Goal: Transaction & Acquisition: Obtain resource

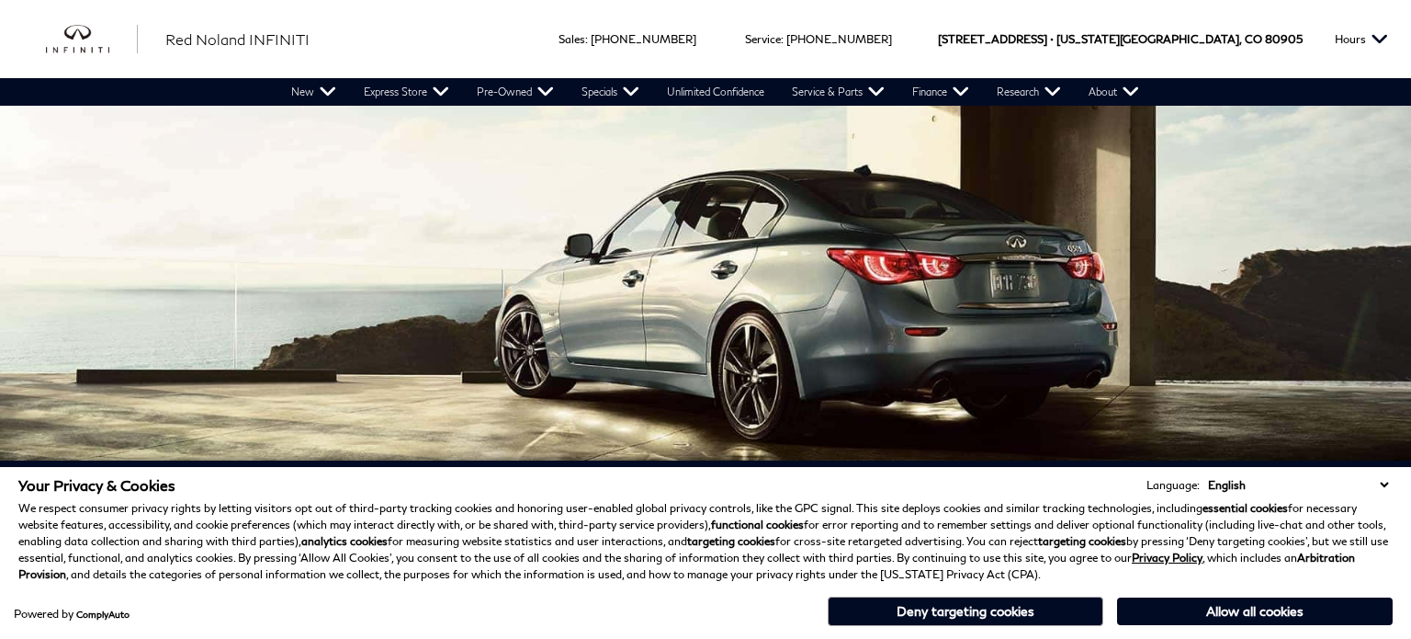
scroll to position [447, 0]
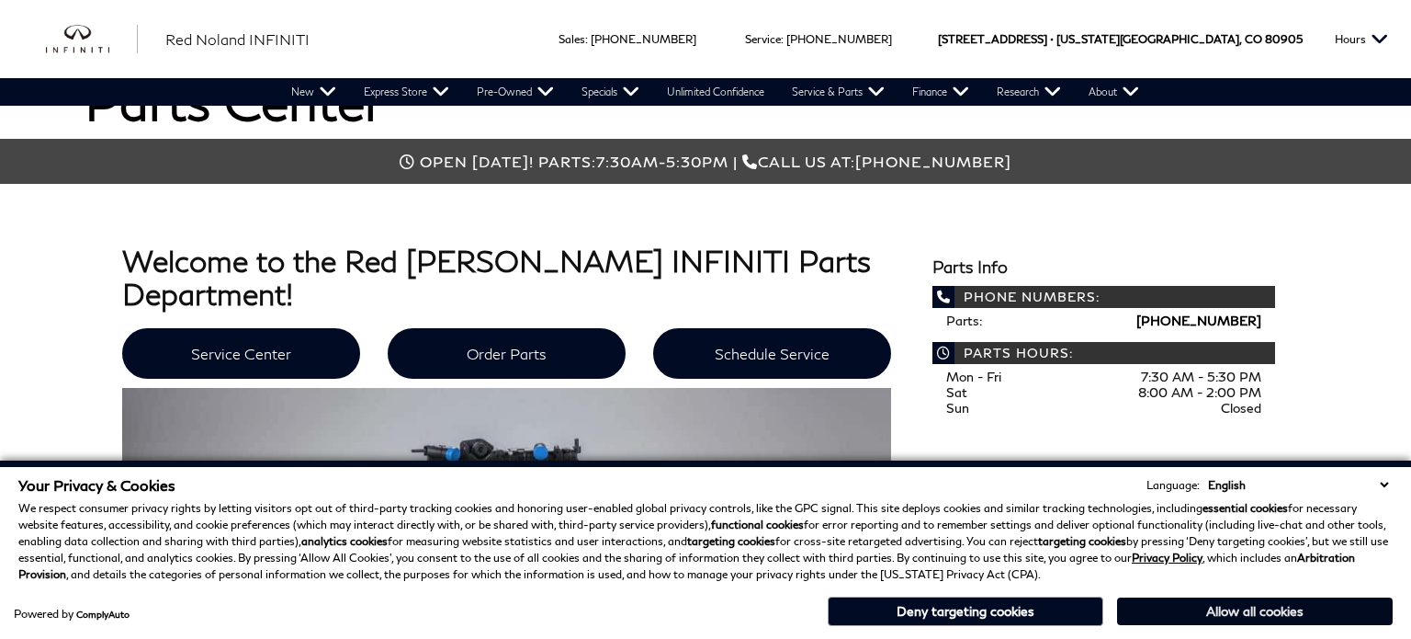
click at [1260, 616] on button "Allow all cookies" at bounding box center [1255, 611] width 276 height 28
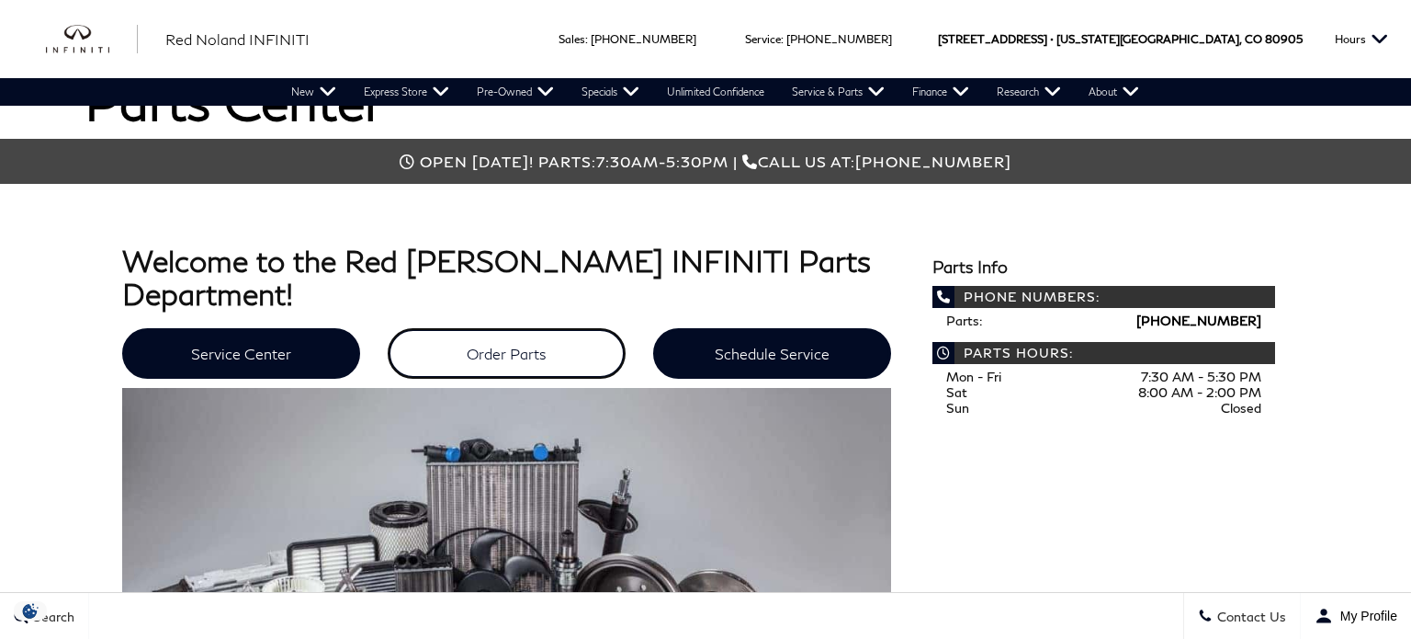
click at [582, 328] on link "Order Parts" at bounding box center [507, 353] width 238 height 51
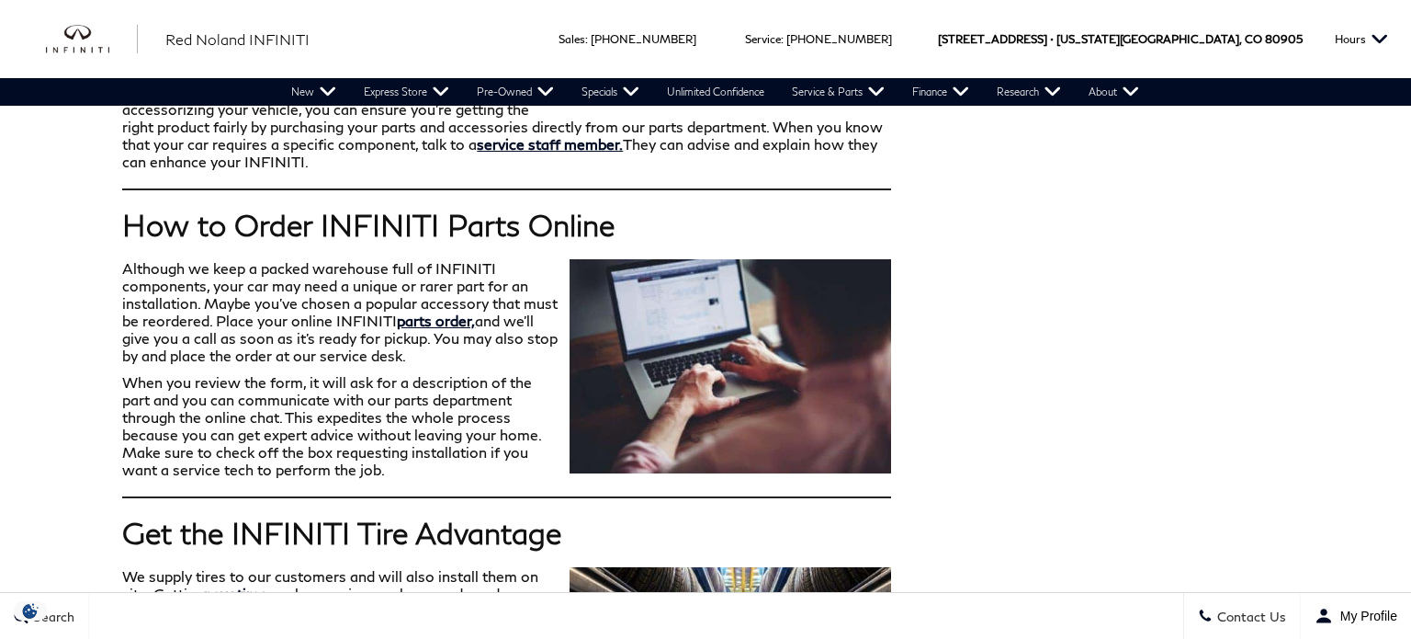
scroll to position [1540, 0]
